Goal: Information Seeking & Learning: Find contact information

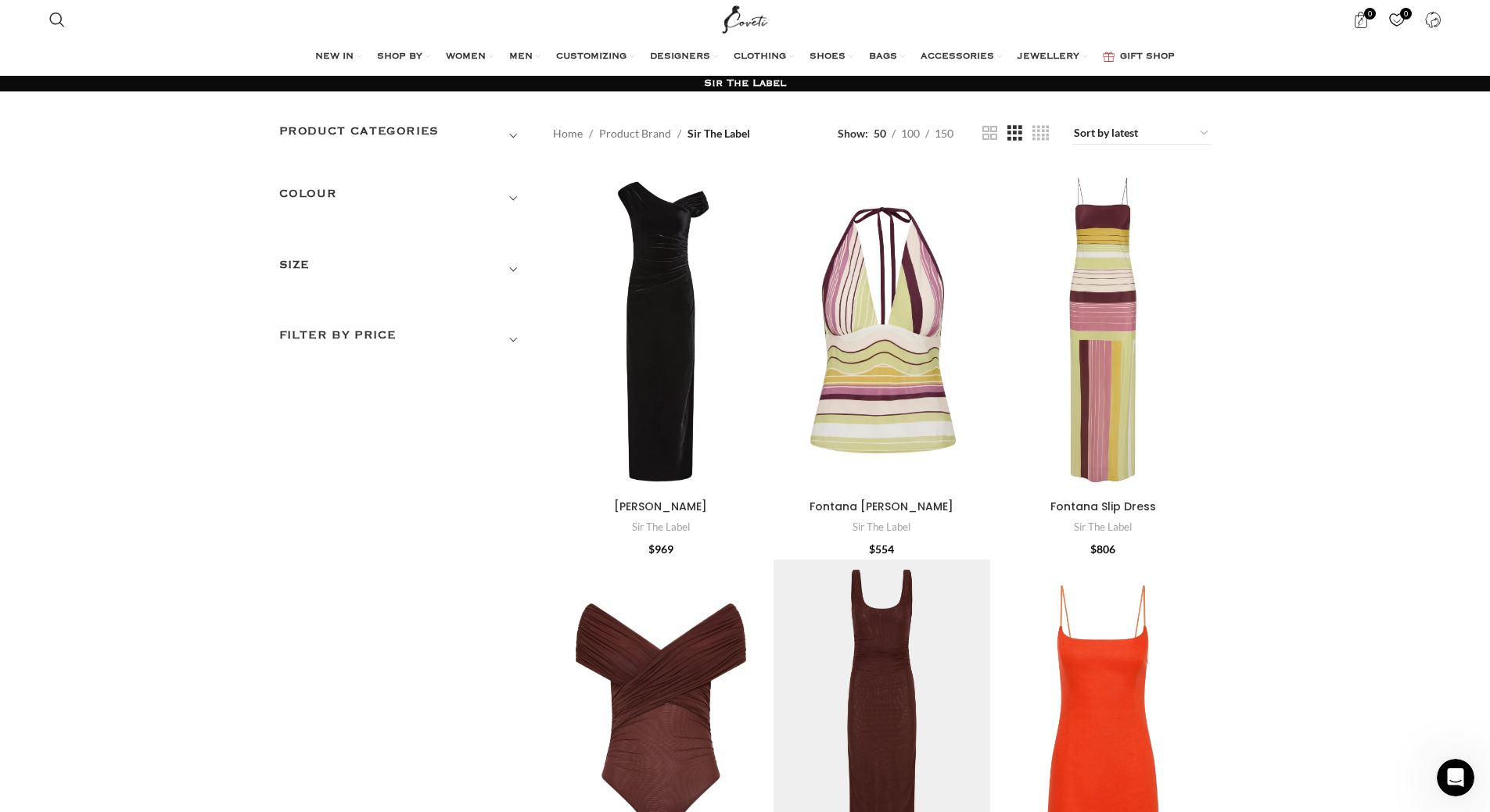
click at [757, 18] on img "Site logo" at bounding box center [744, 20] width 52 height 39
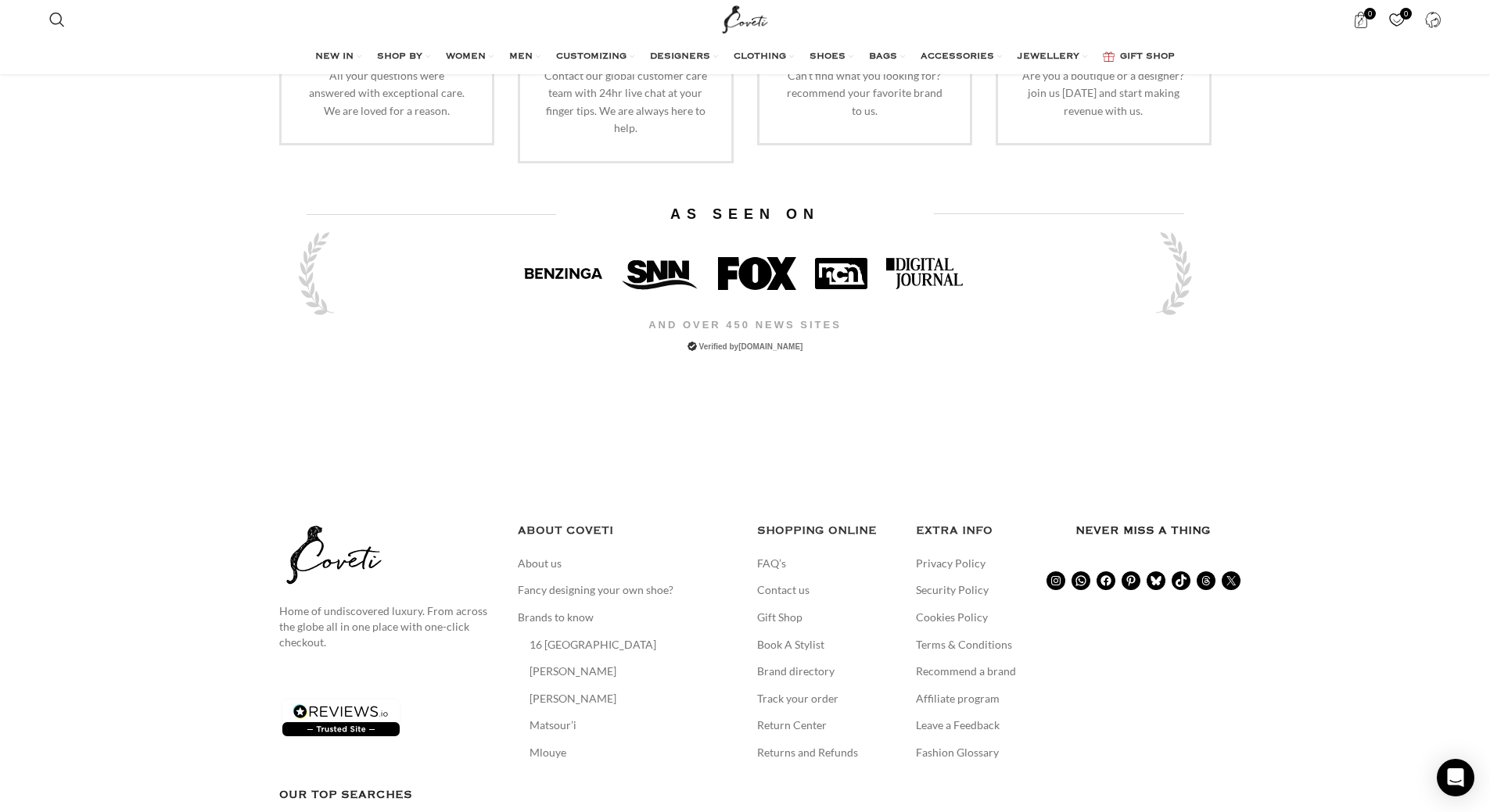
scroll to position [3283, 0]
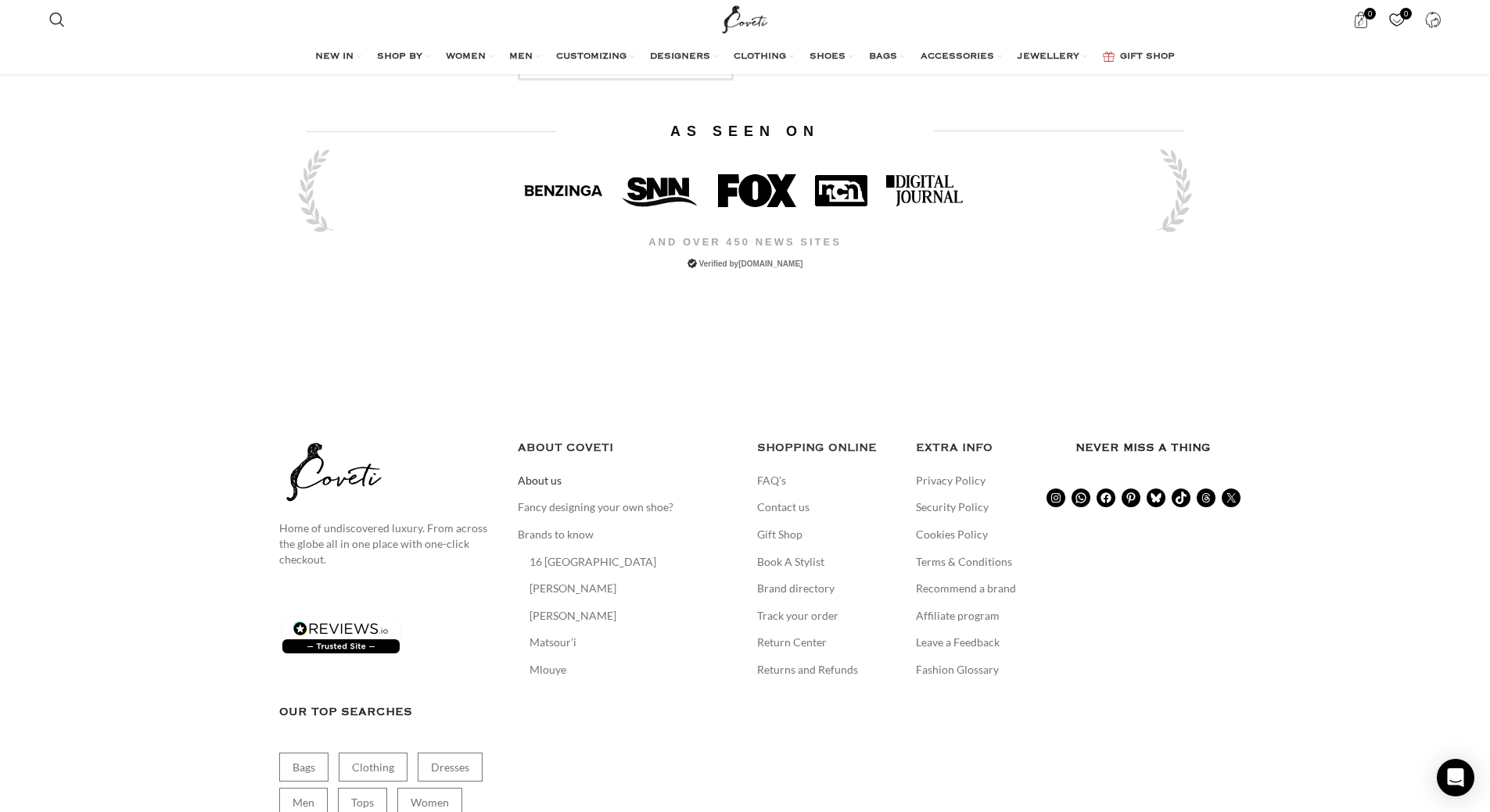
click at [528, 473] on link "About us" at bounding box center [540, 481] width 45 height 16
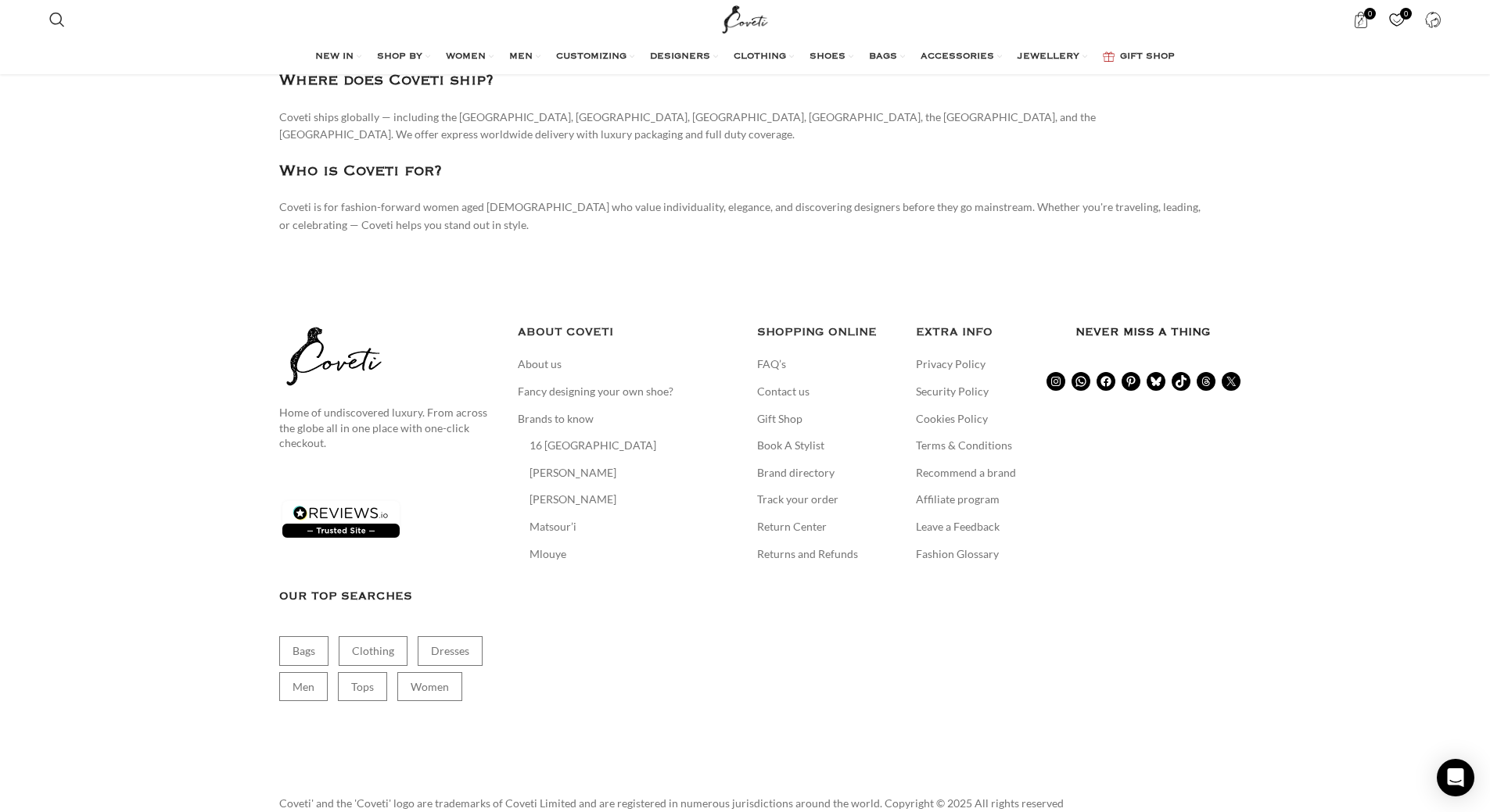
scroll to position [2423, 0]
click at [790, 382] on link "Contact us" at bounding box center [784, 390] width 54 height 16
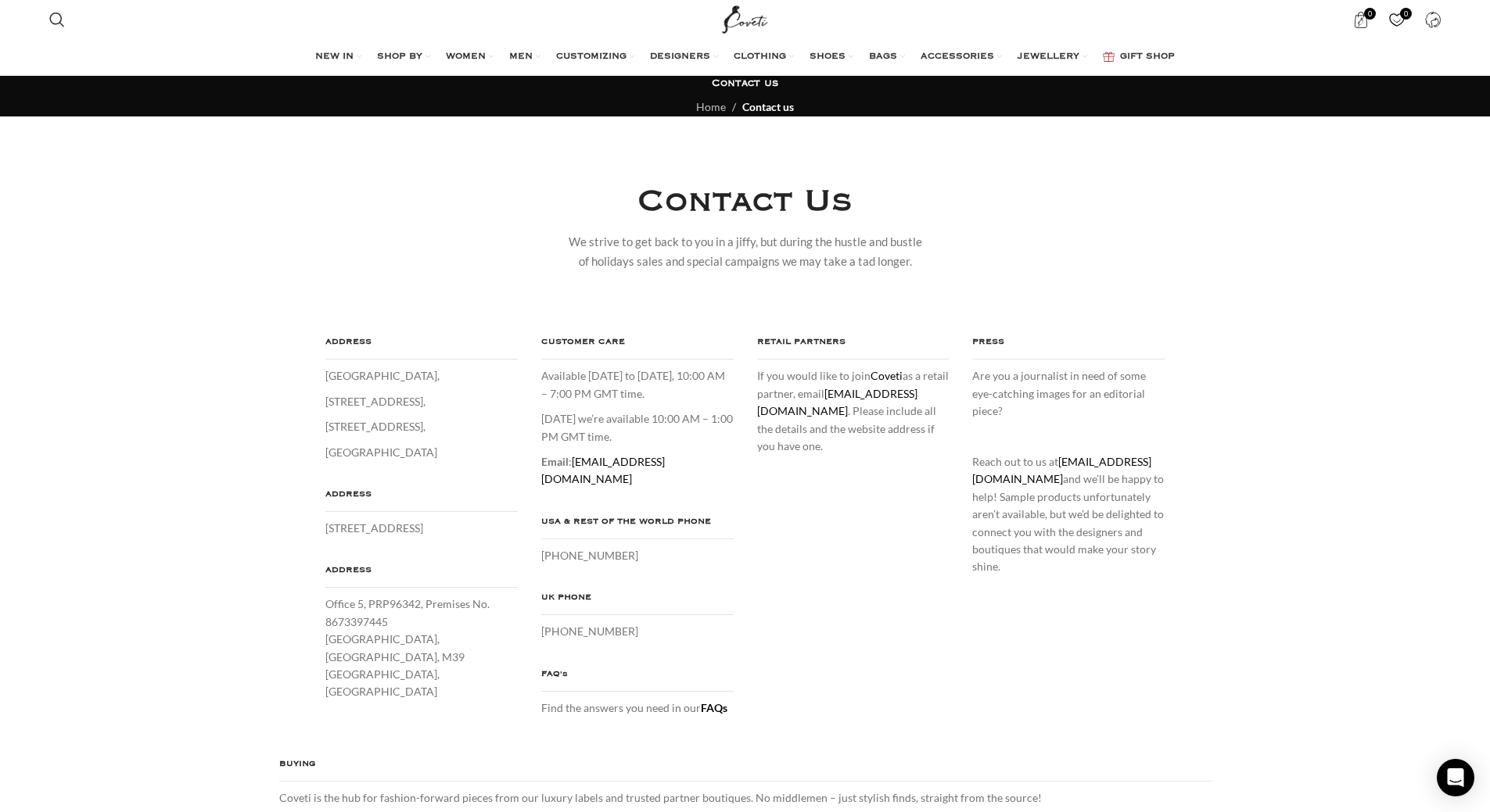
click at [141, 438] on div "Contact us Home Contact us Contact Us We strive to get back to you in a jiffy, …" at bounding box center [745, 682] width 1490 height 1213
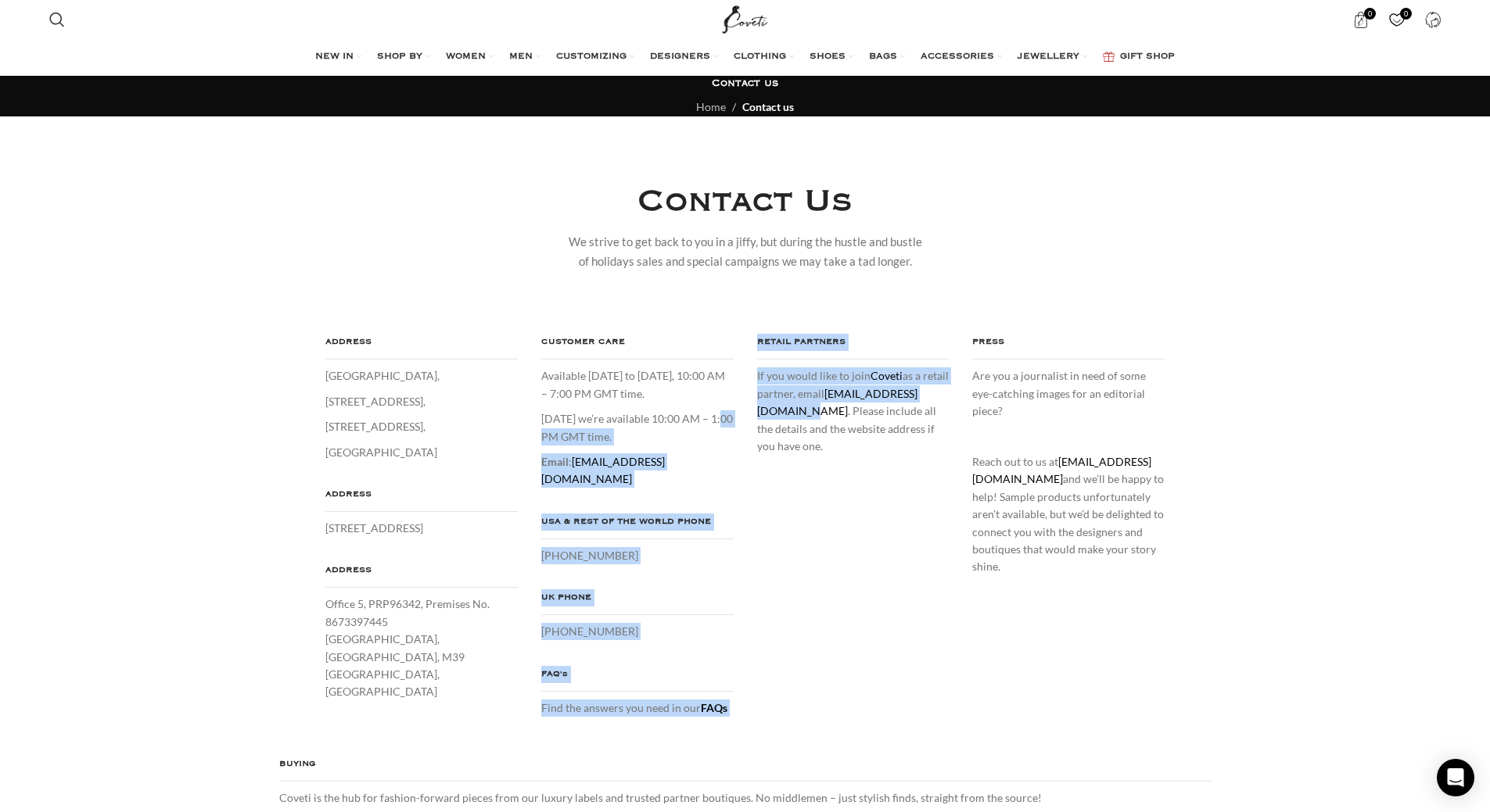
drag, startPoint x: 740, startPoint y: 406, endPoint x: 874, endPoint y: 408, distance: 134.0
click at [874, 408] on div "ADDRESS [GEOGRAPHIC_DATA][STREET_ADDRESS] ADDRESS [STREET_ADDRESS] ADDRESS [STR…" at bounding box center [745, 532] width 955 height 398
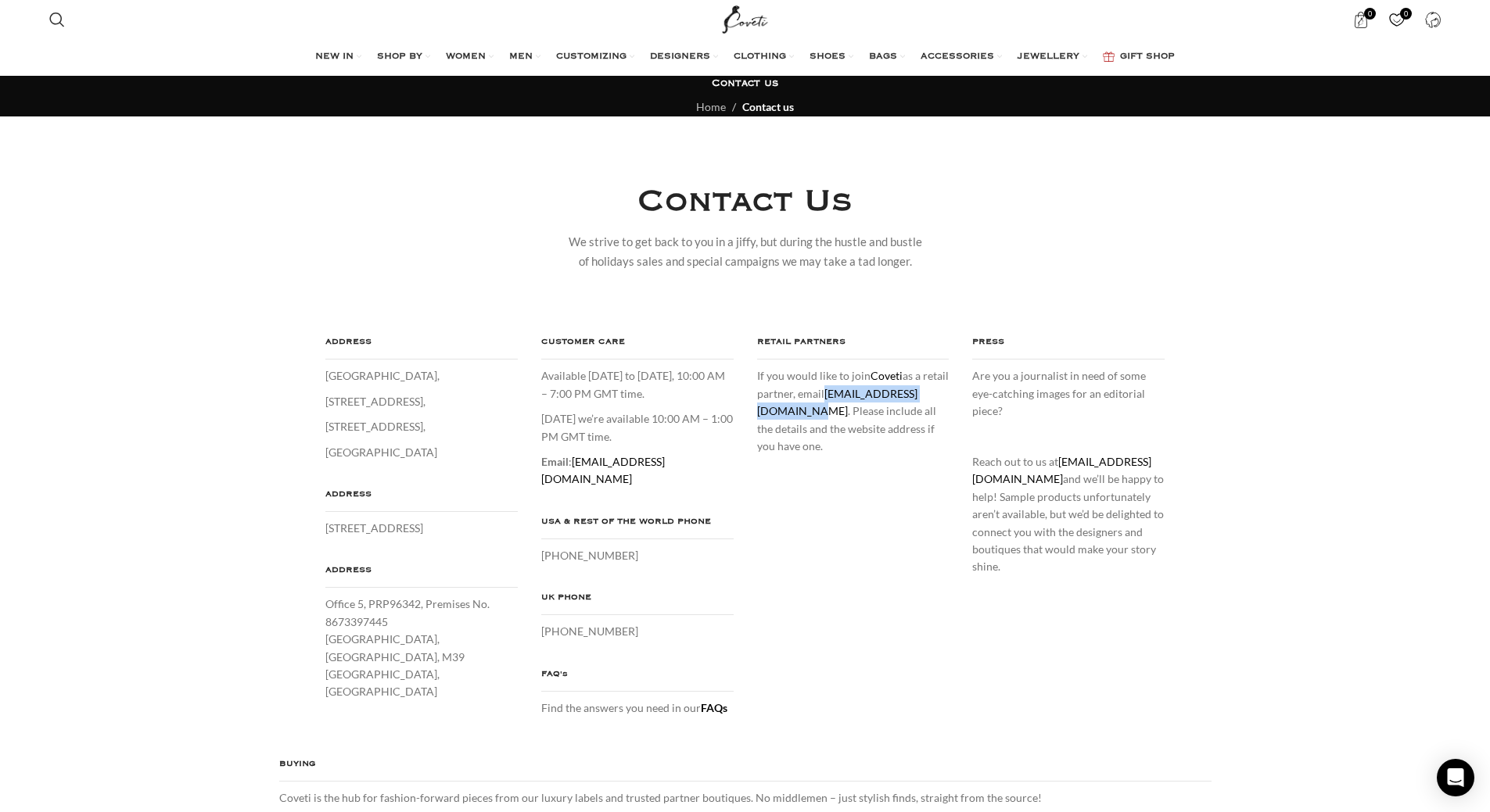
drag, startPoint x: 884, startPoint y: 414, endPoint x: 752, endPoint y: 414, distance: 132.0
click at [752, 414] on div "RETAIL PARTNERS If you would like to join Coveti as a retail partner, email [EM…" at bounding box center [852, 394] width 216 height 122
copy link "[EMAIL_ADDRESS][DOMAIN_NAME]"
